Goal: Task Accomplishment & Management: Complete application form

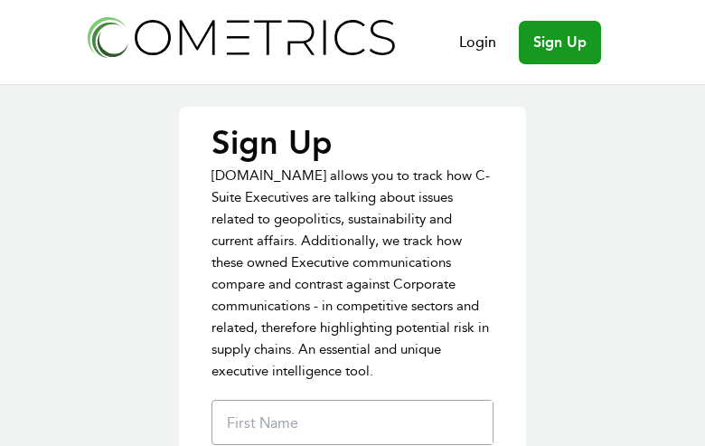
type input "xCJrwoBOIWkKR"
type input "wVFsQKDCaHWZez"
type input "QYeSAqBITkDGmSU"
type input "alvinechoate@gmail.com"
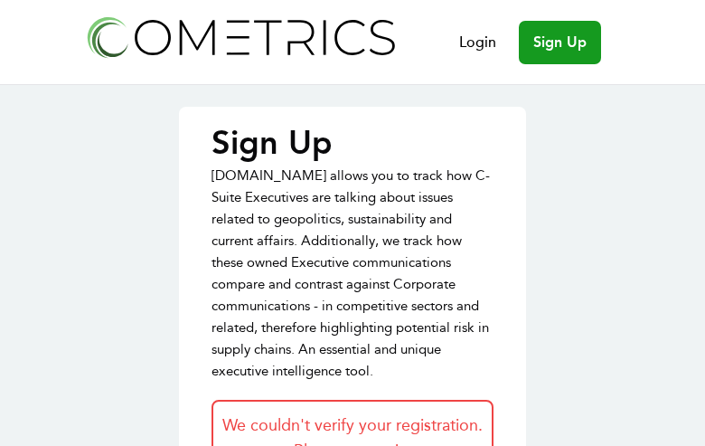
type input "FnWJgpFYFjRSVGbK"
type input "IltsMrwOMcVySNyV"
type input "RYtqnQDhyosyPqnG"
type input "[EMAIL_ADDRESS][DOMAIN_NAME]"
